Goal: Task Accomplishment & Management: Manage account settings

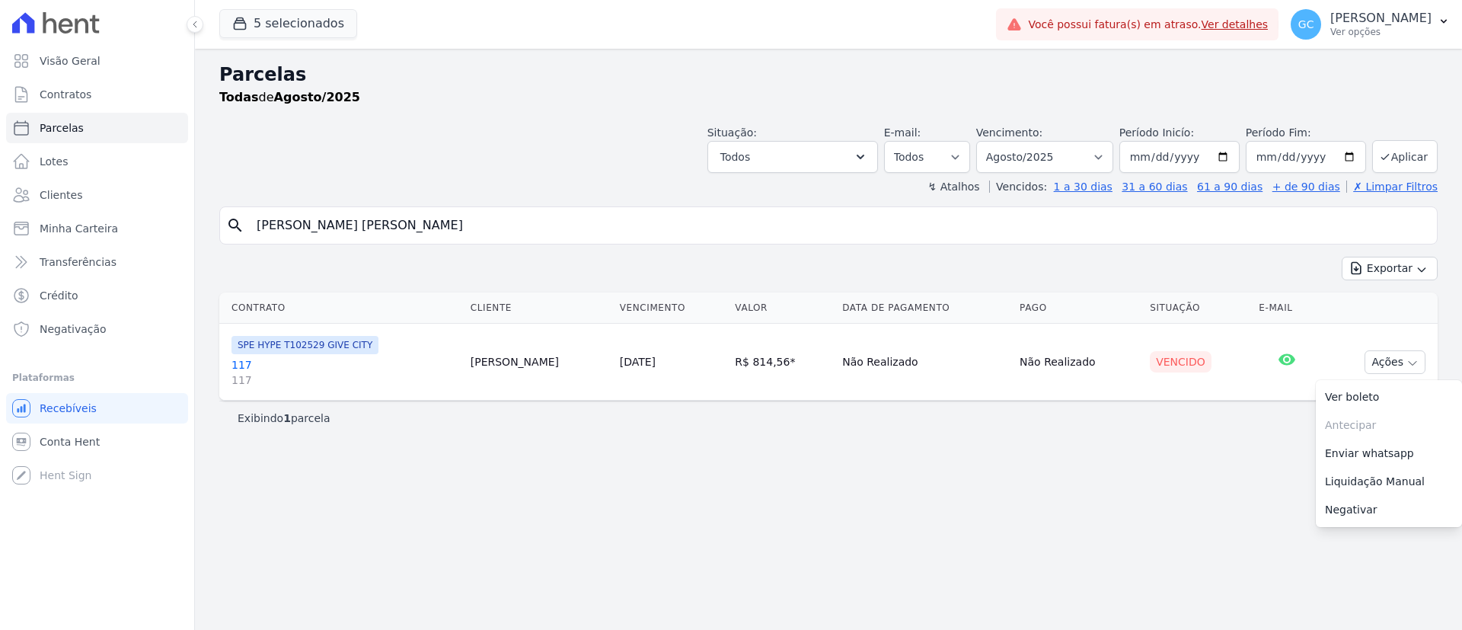
select select
drag, startPoint x: 433, startPoint y: 212, endPoint x: 152, endPoint y: 192, distance: 282.5
click at [161, 195] on div "Visão Geral Contratos Parcelas Lotes Clientes Minha Carteira Transferências Cré…" at bounding box center [731, 315] width 1462 height 630
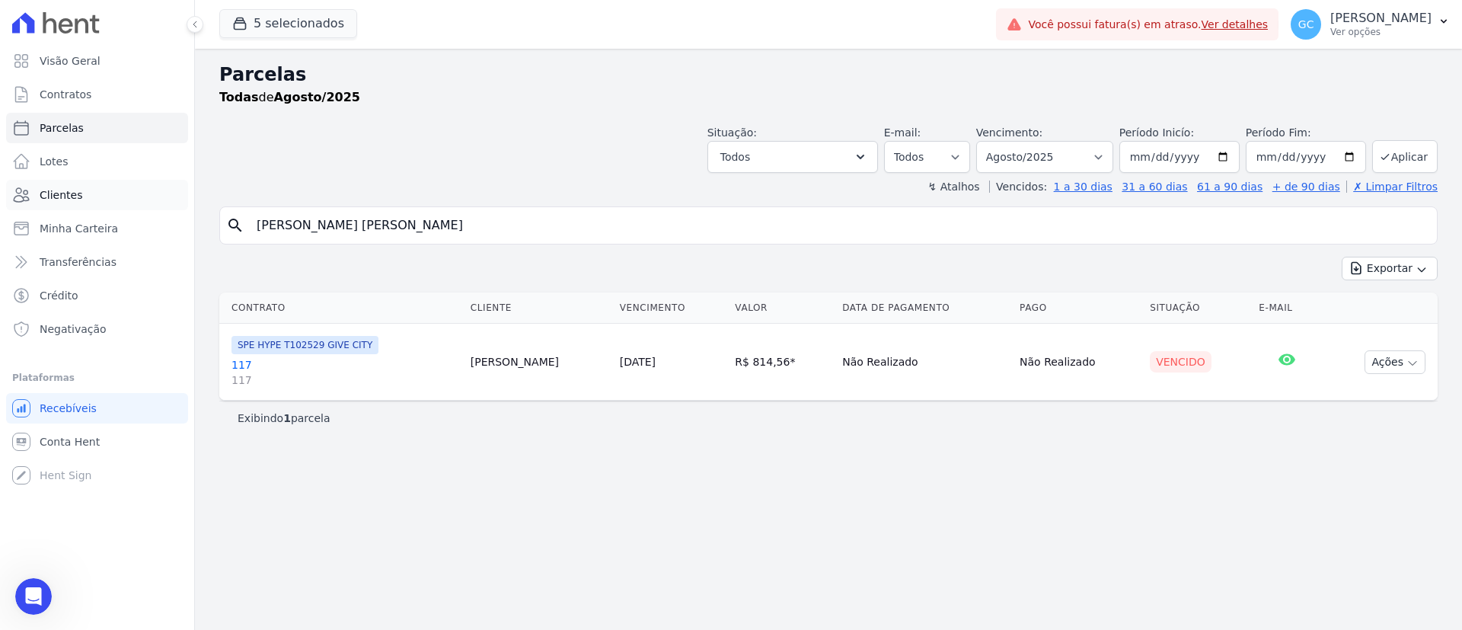
paste input "Douglas Santos do Carmo"
type input "Douglas Santos do Carmo"
select select
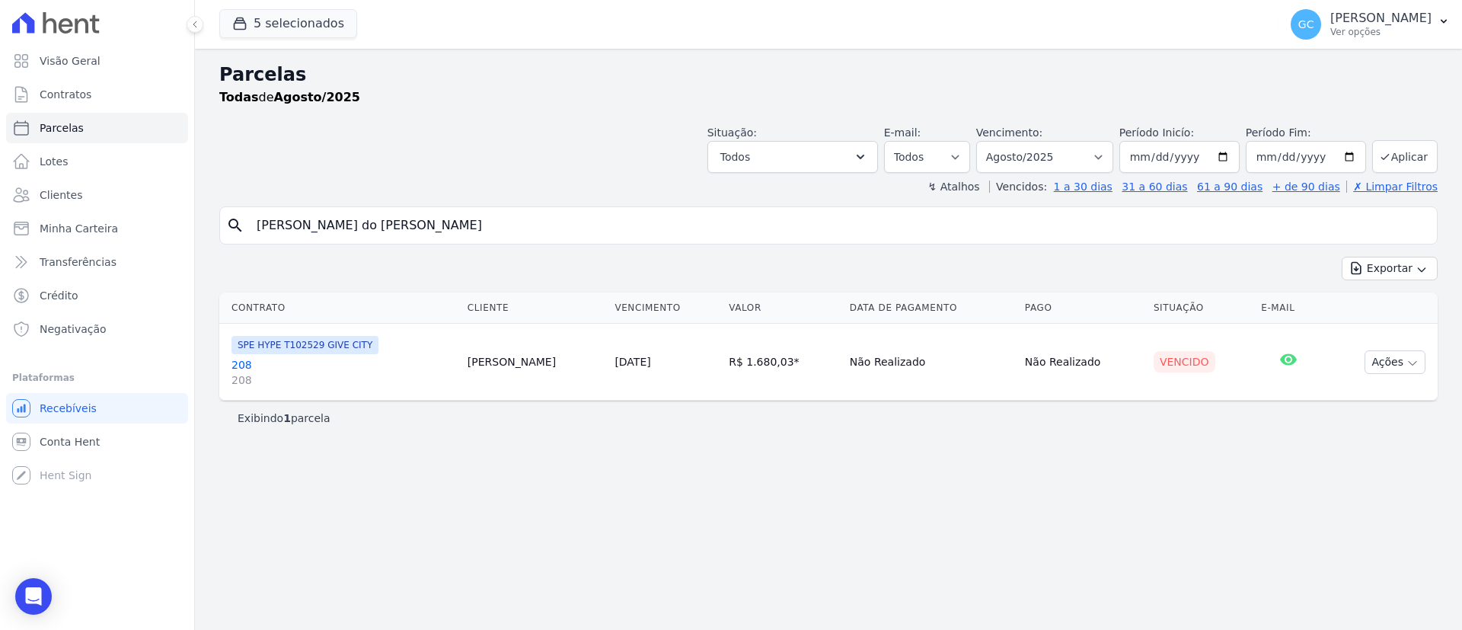
click at [238, 365] on link "208 208" at bounding box center [343, 372] width 224 height 30
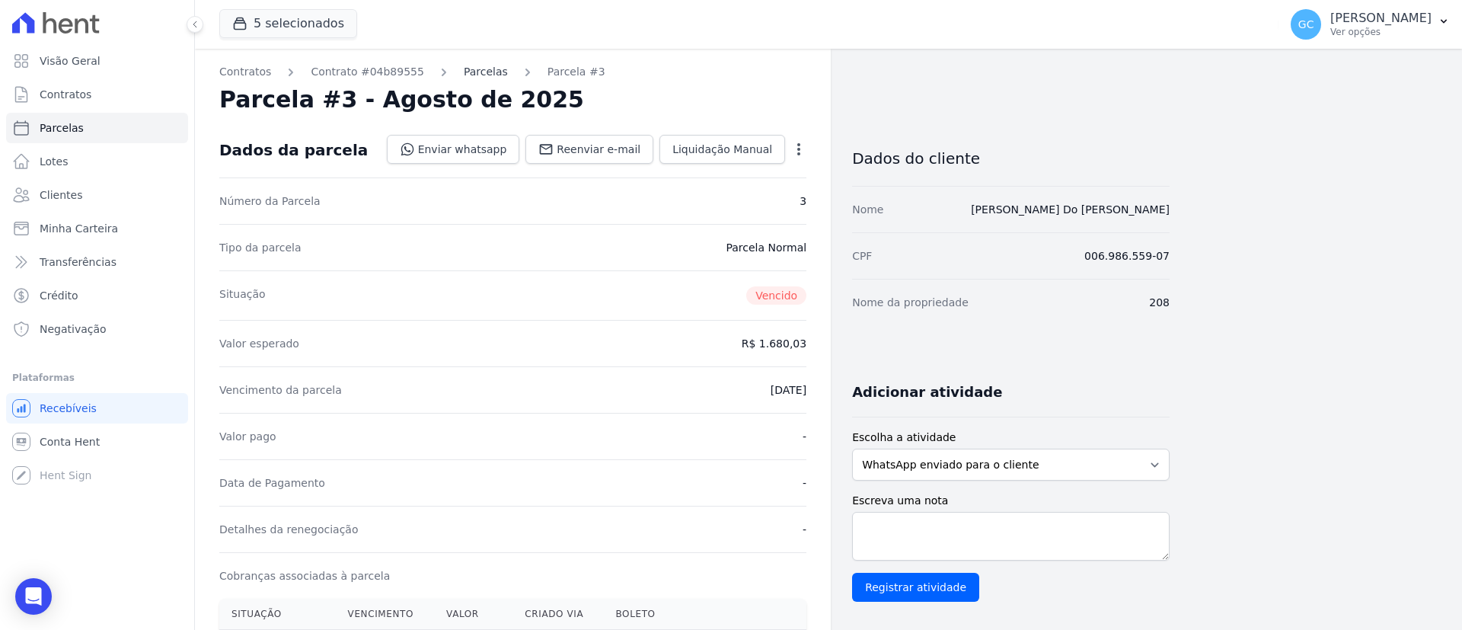
click at [474, 73] on link "Parcelas" at bounding box center [486, 72] width 44 height 16
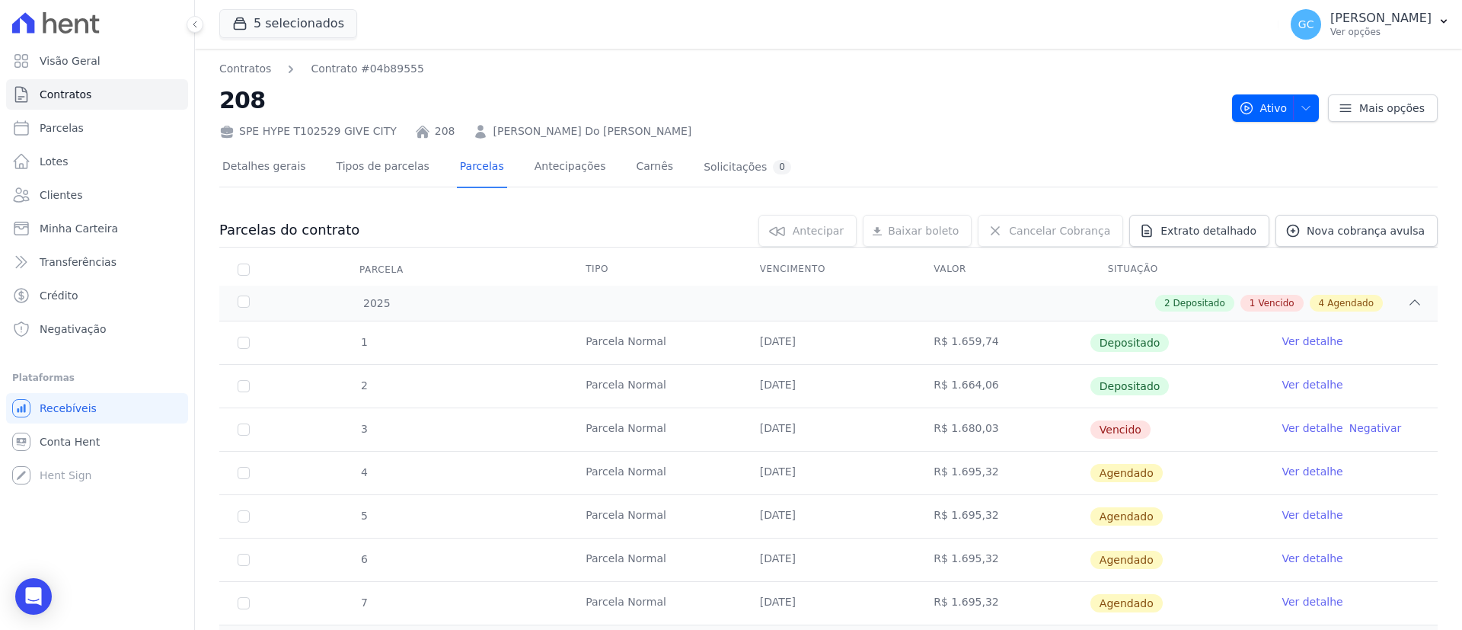
click at [1301, 425] on link "Ver detalhe" at bounding box center [1311, 427] width 61 height 15
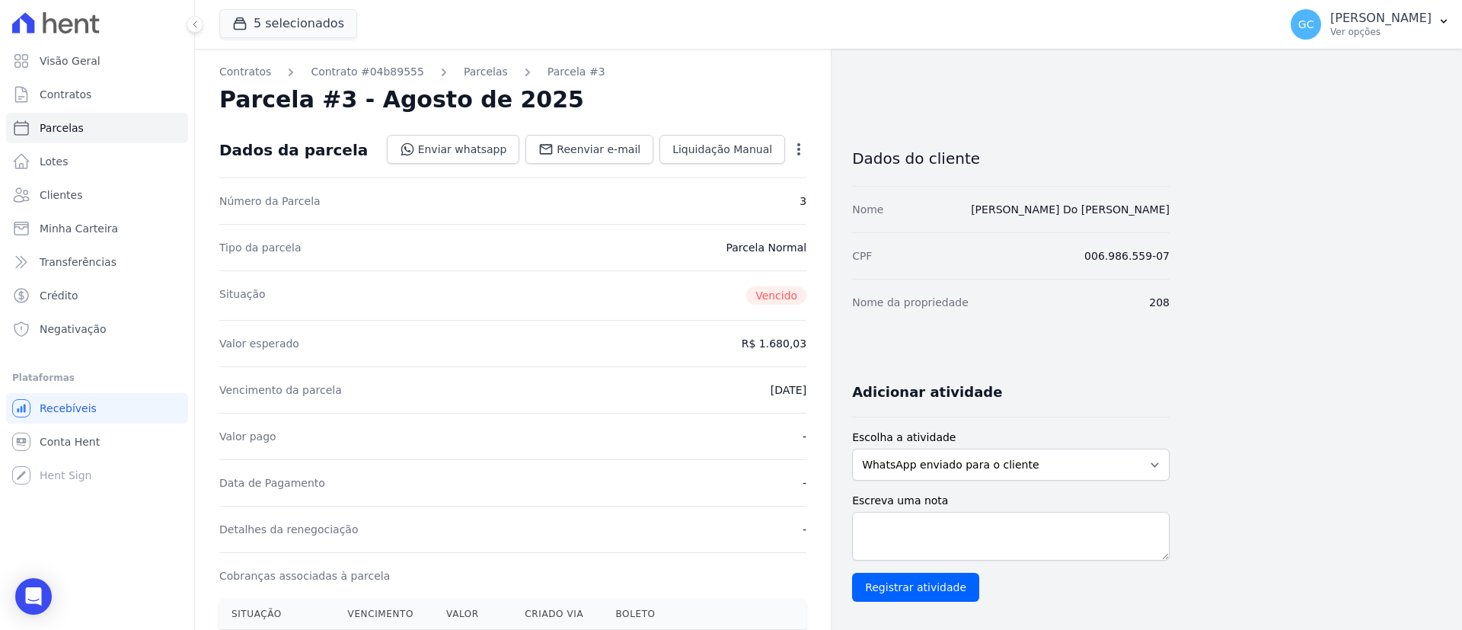
click at [804, 152] on icon "button" at bounding box center [798, 149] width 15 height 15
click at [732, 174] on link "Alterar" at bounding box center [733, 169] width 134 height 27
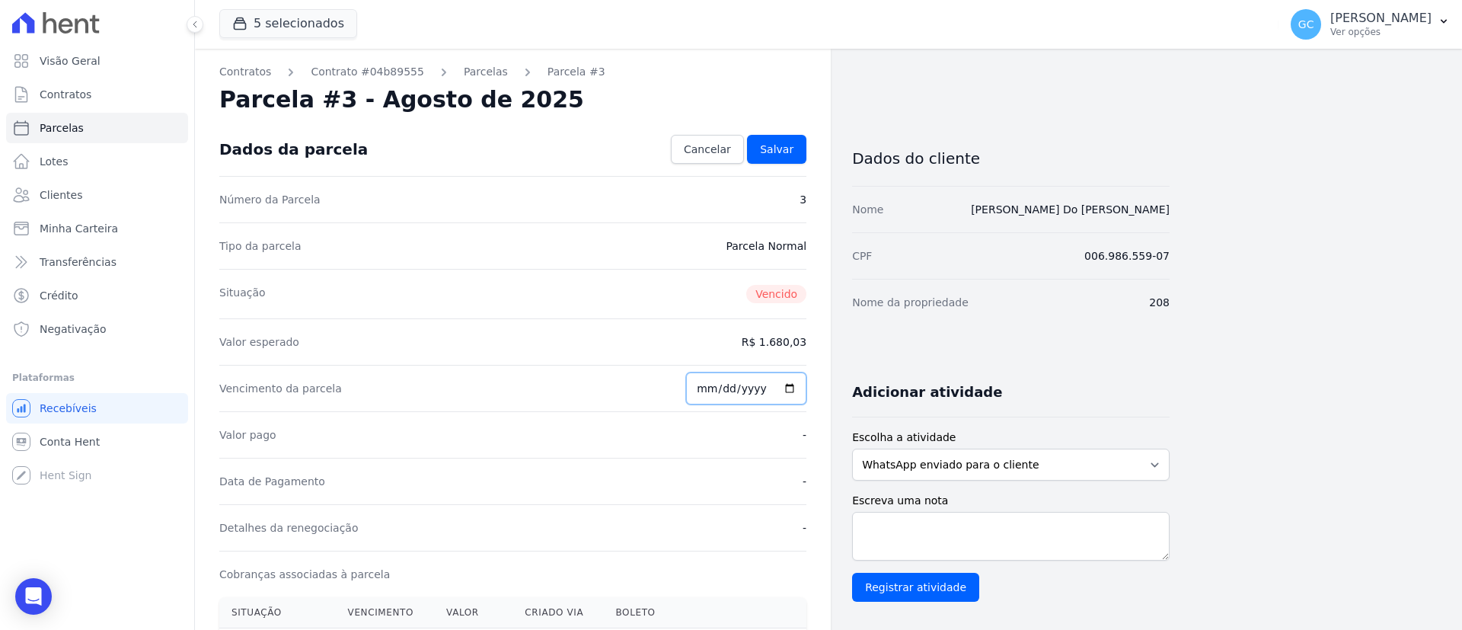
click at [794, 387] on input "2025-08-10" at bounding box center [746, 388] width 120 height 32
type input "2025-08-20"
click at [786, 147] on span "Salvar" at bounding box center [776, 149] width 33 height 15
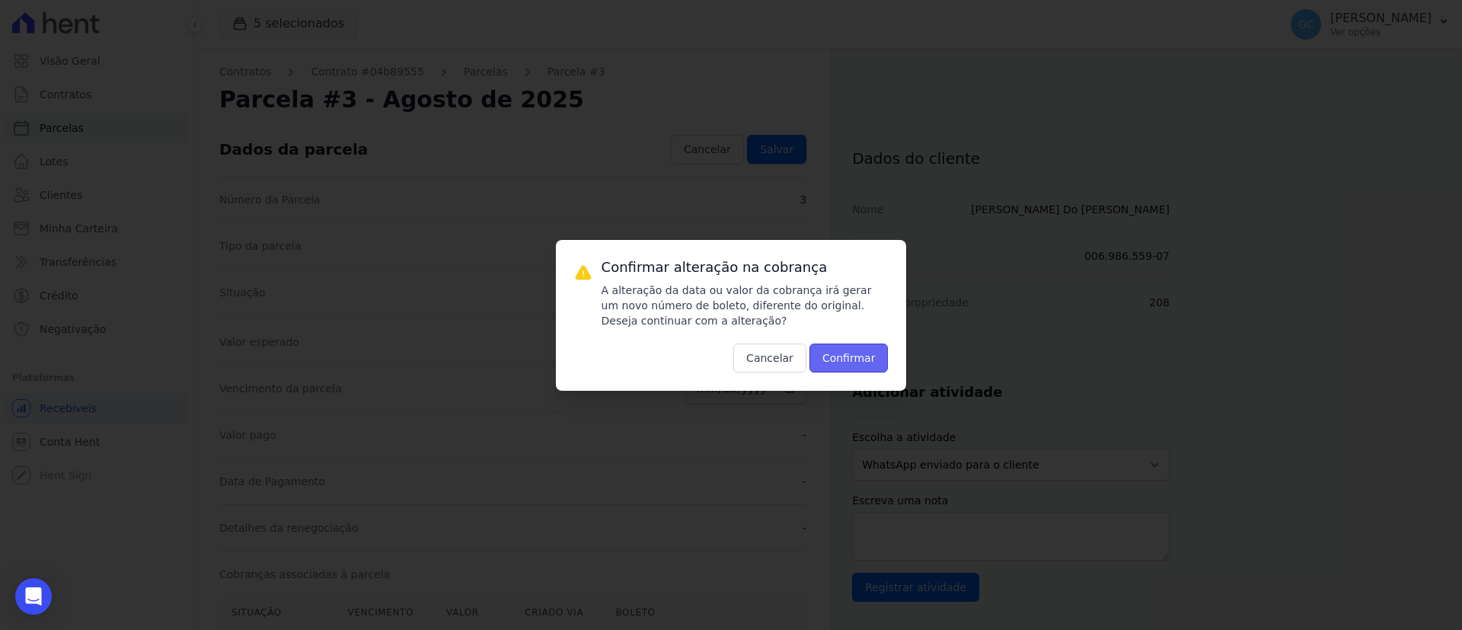
click at [849, 355] on button "Confirmar" at bounding box center [848, 357] width 79 height 29
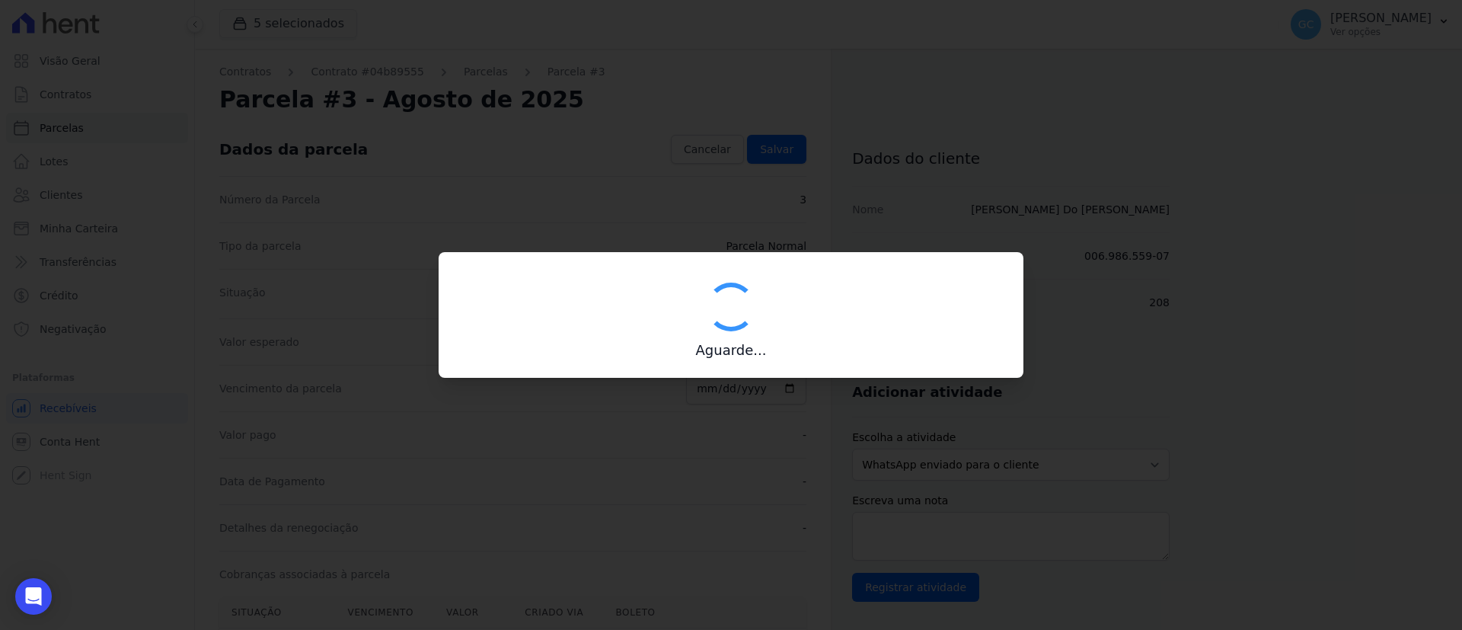
type input "00190000090335103300000639746171711690000168003"
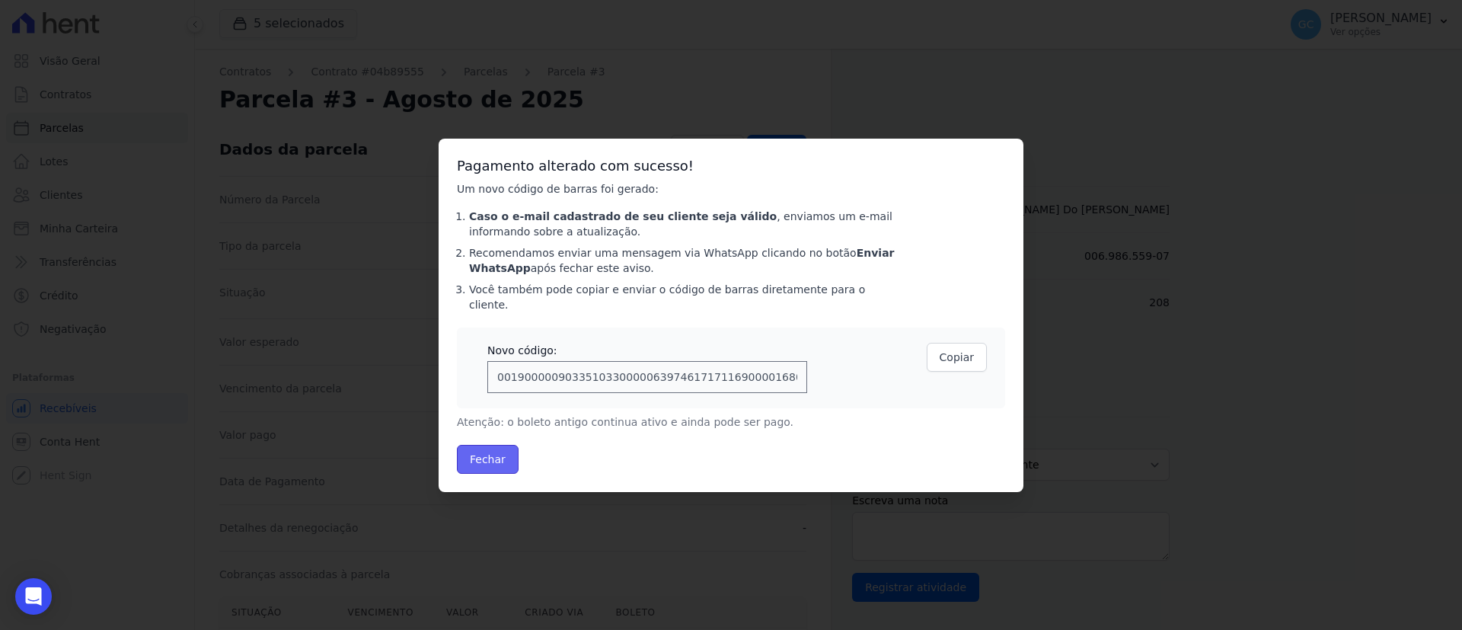
click at [484, 449] on button "Fechar" at bounding box center [488, 459] width 62 height 29
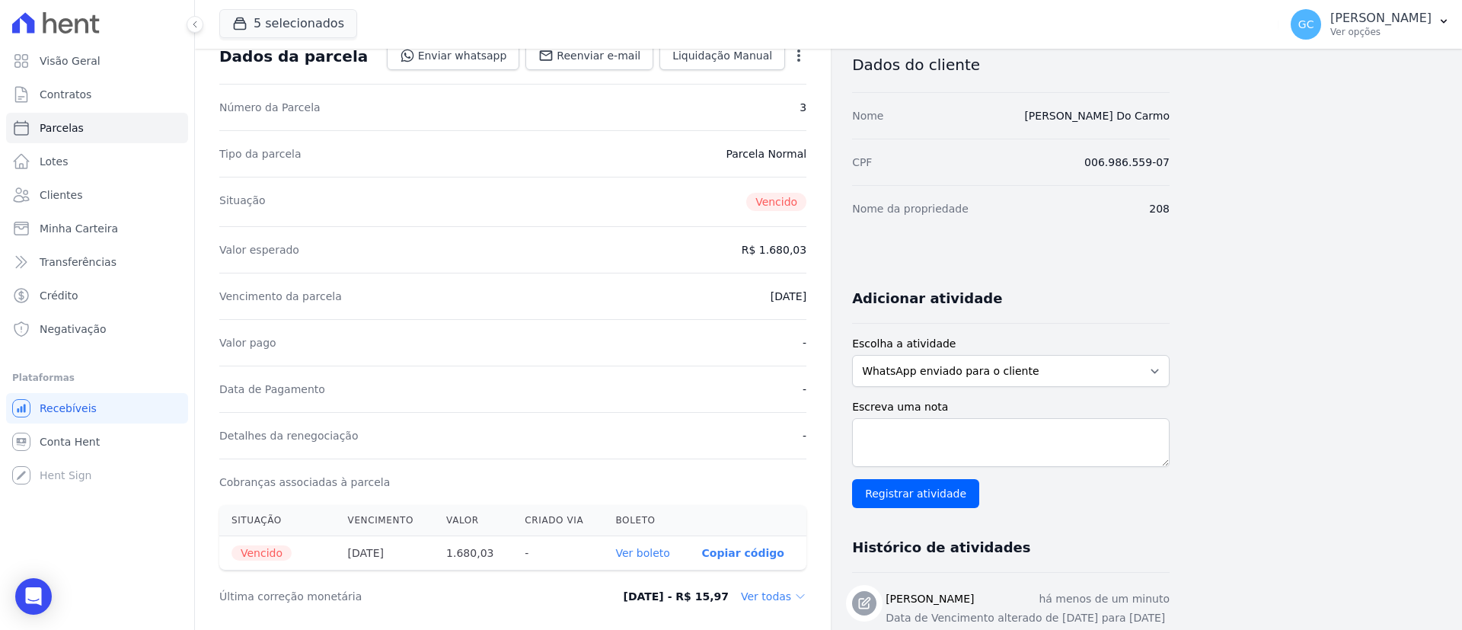
scroll to position [228, 0]
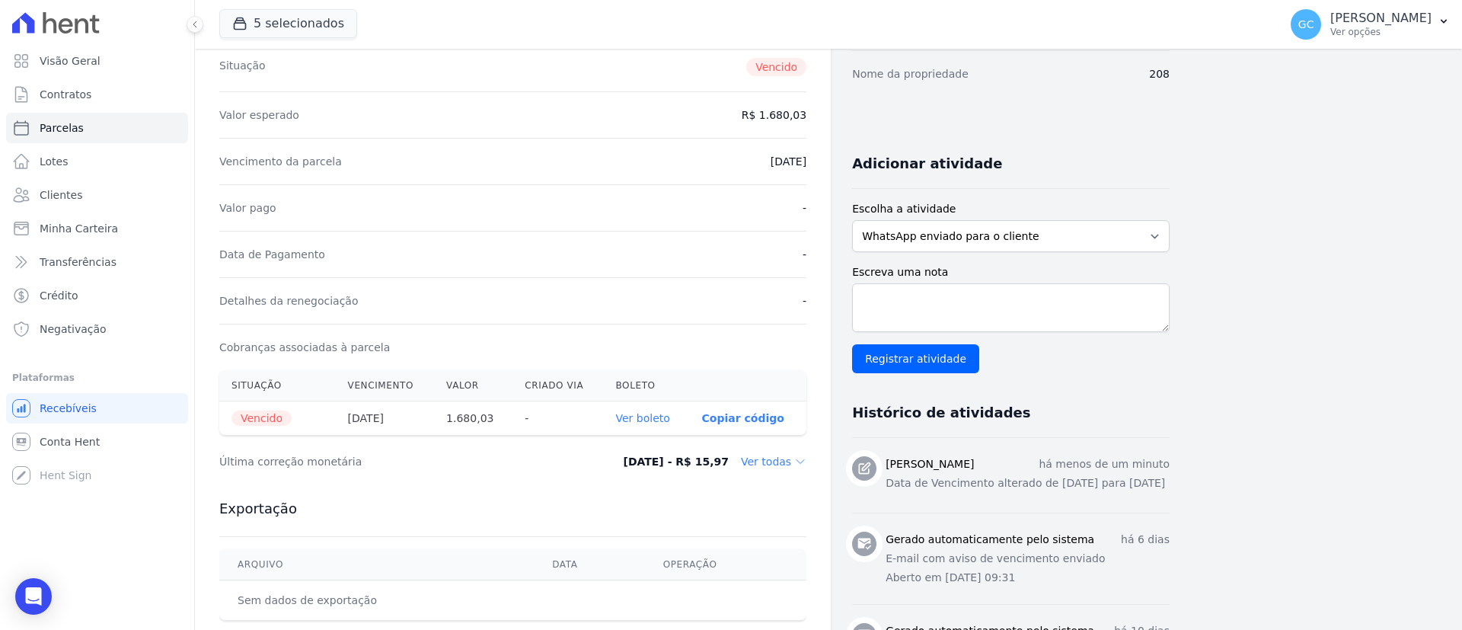
click at [653, 412] on link "Ver boleto" at bounding box center [643, 418] width 54 height 12
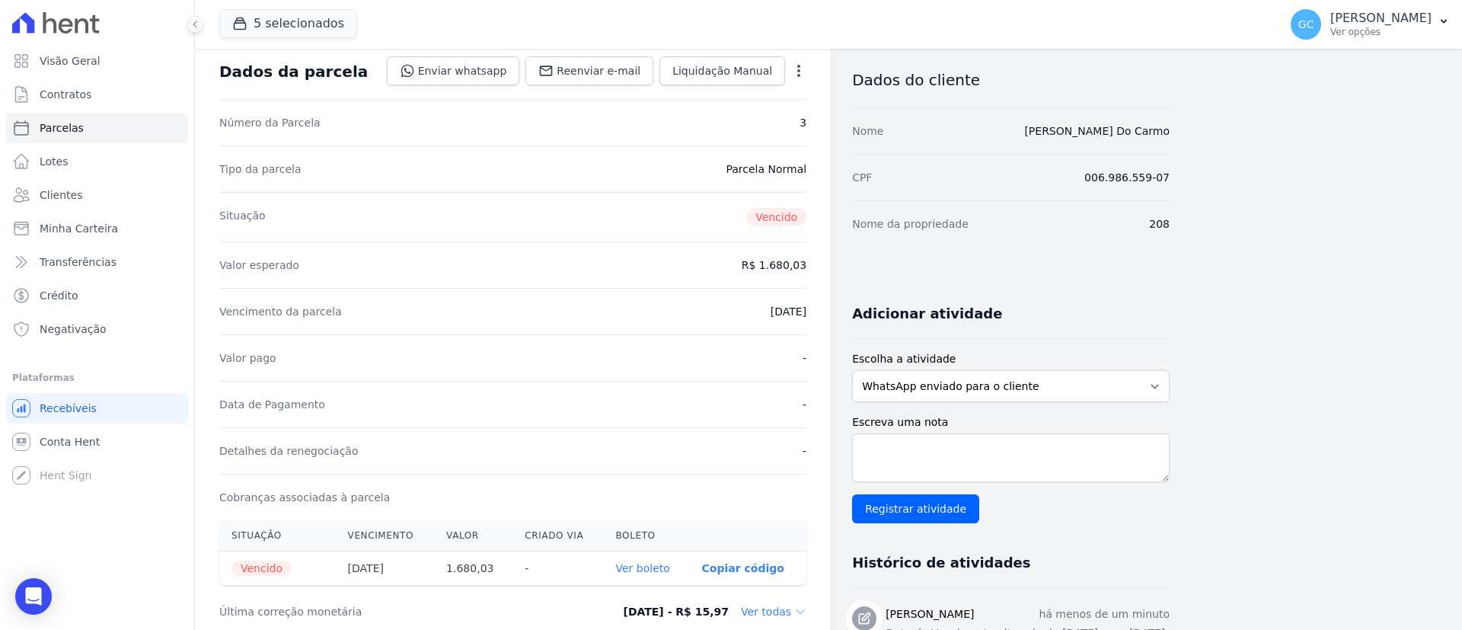
scroll to position [0, 0]
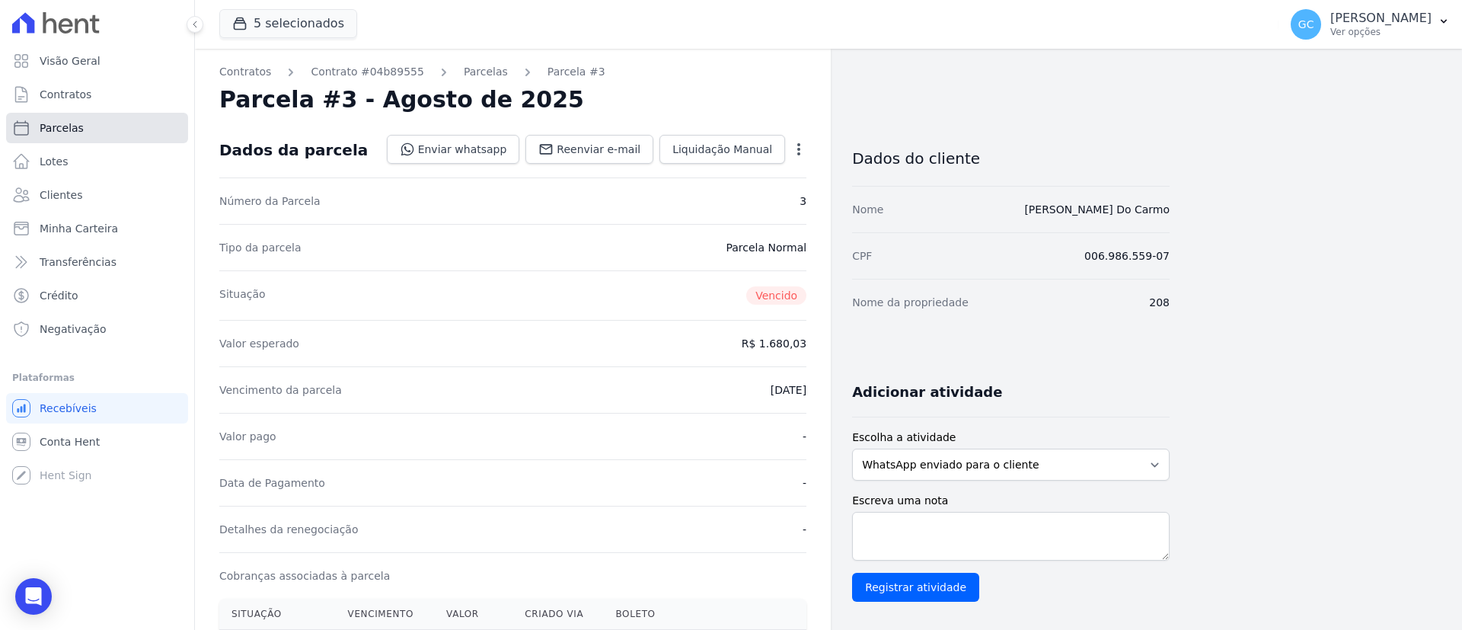
click at [65, 129] on span "Parcelas" at bounding box center [62, 127] width 44 height 15
select select
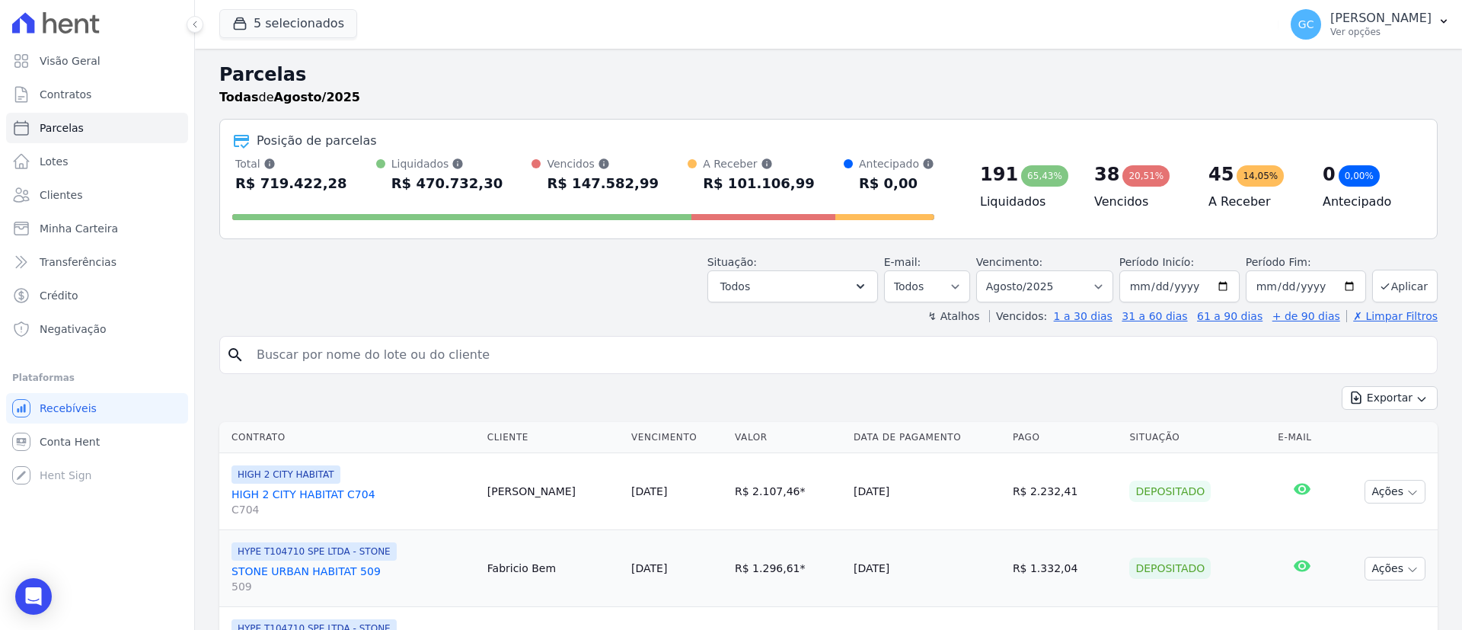
click at [408, 360] on input "search" at bounding box center [838, 355] width 1183 height 30
paste input "Cyntia Lais Aubim"
type input "Cyntia Lais Aubim"
select select
